Goal: Transaction & Acquisition: Purchase product/service

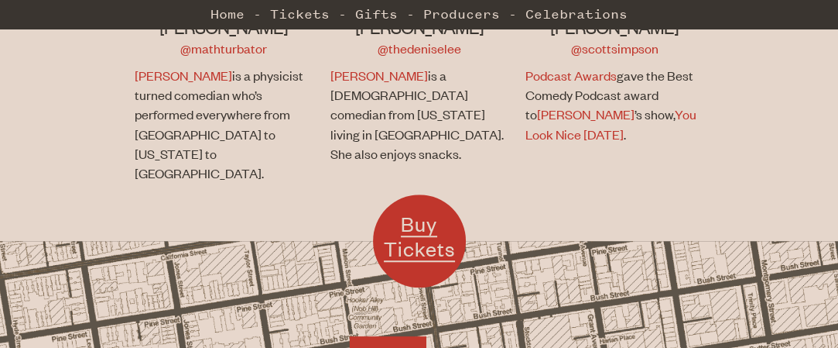
scroll to position [1316, 0]
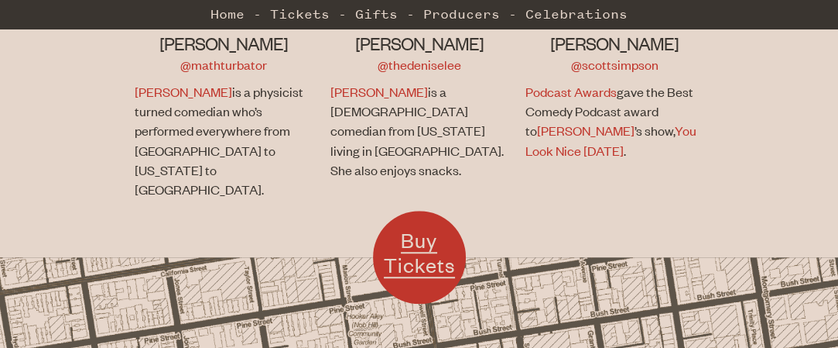
click at [409, 227] on span "Buy Tickets" at bounding box center [419, 252] width 71 height 50
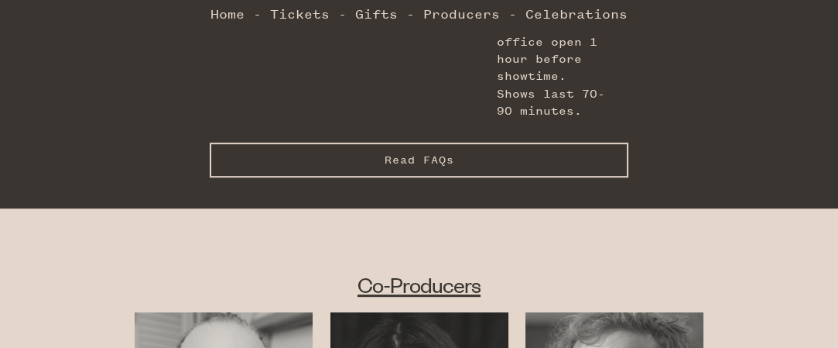
scroll to position [774, 0]
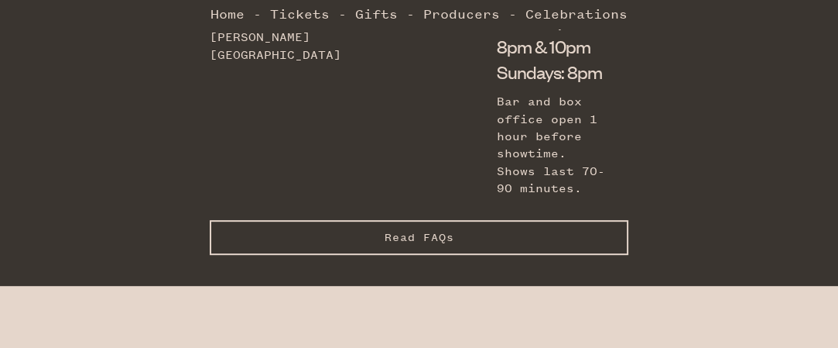
click at [302, 220] on button "Read FAQs Hide FAQs" at bounding box center [420, 237] width 420 height 35
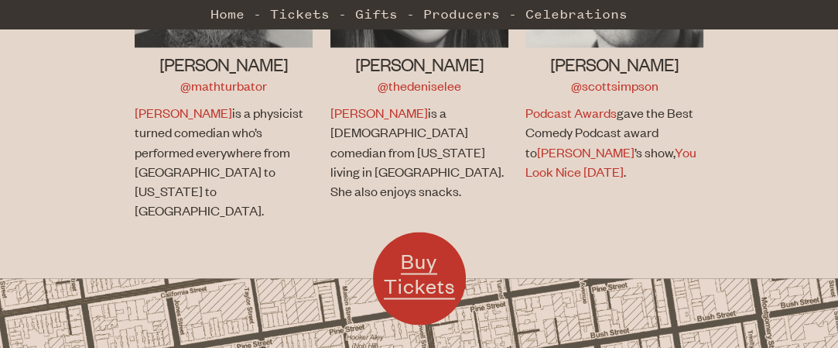
scroll to position [2475, 0]
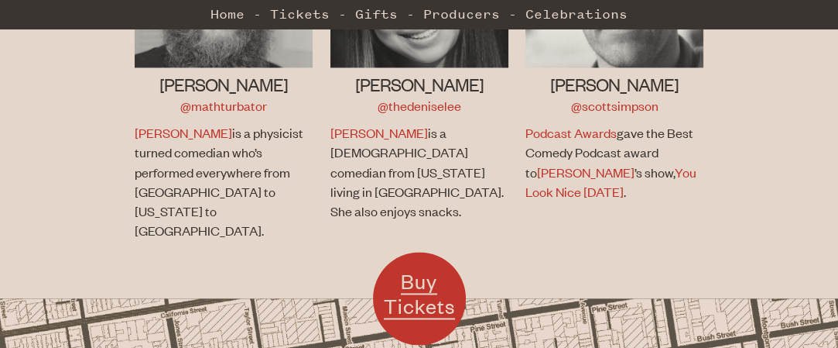
click at [397, 252] on link "Buy Tickets" at bounding box center [419, 298] width 93 height 93
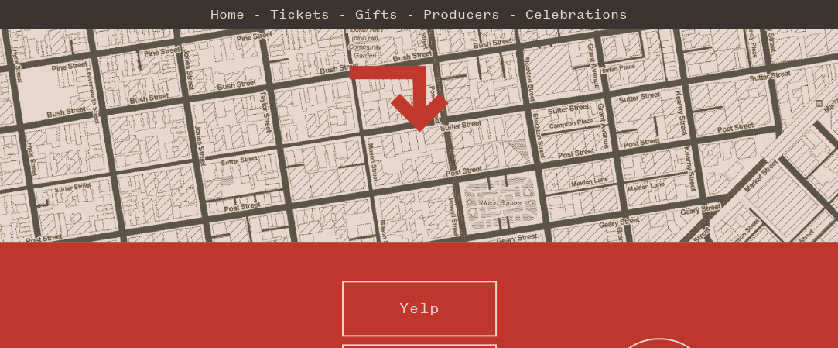
scroll to position [1626, 0]
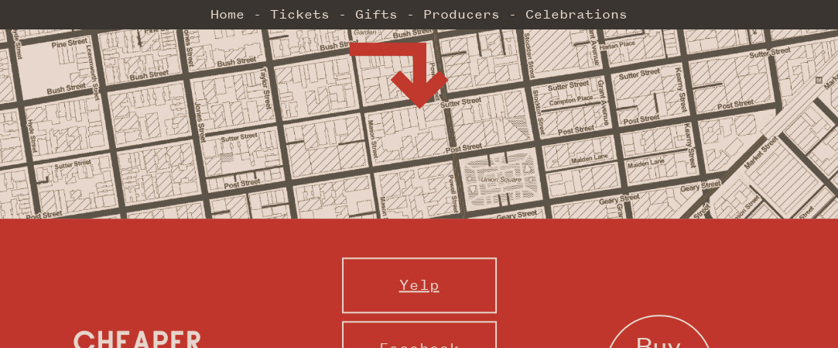
click at [432, 257] on link "Yelp" at bounding box center [419, 285] width 155 height 56
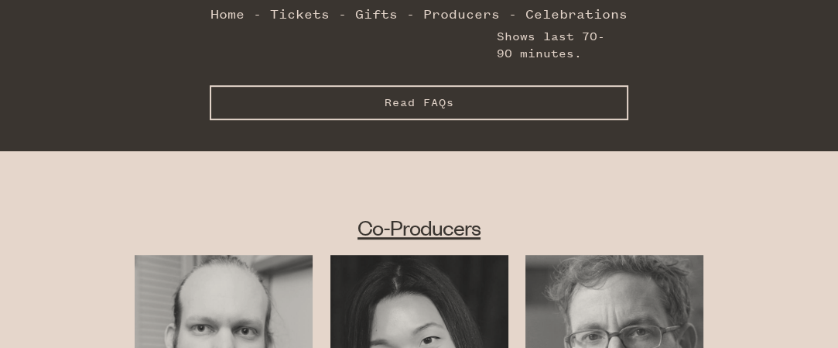
scroll to position [1006, 0]
